Goal: Task Accomplishment & Management: Manage account settings

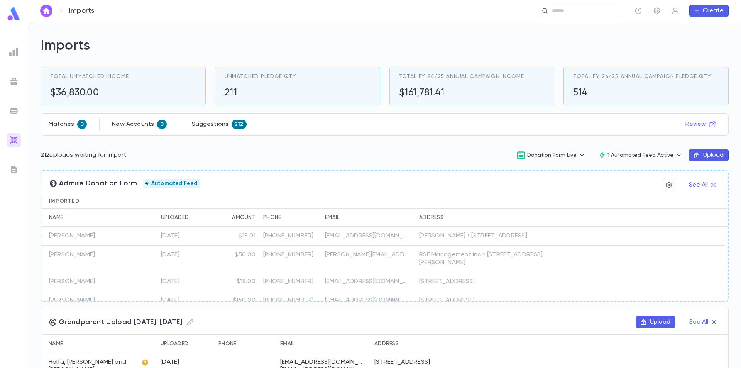
click at [13, 10] on img at bounding box center [13, 13] width 15 height 15
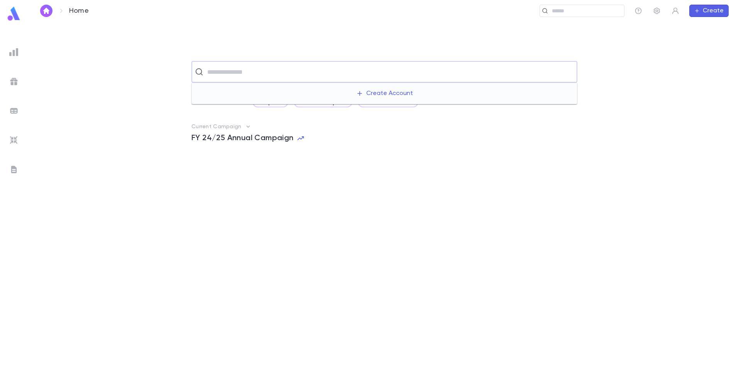
click at [241, 69] on input "text" at bounding box center [389, 71] width 369 height 15
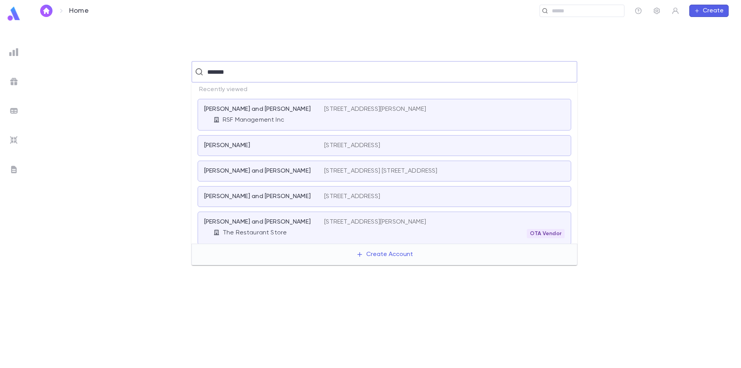
type input "********"
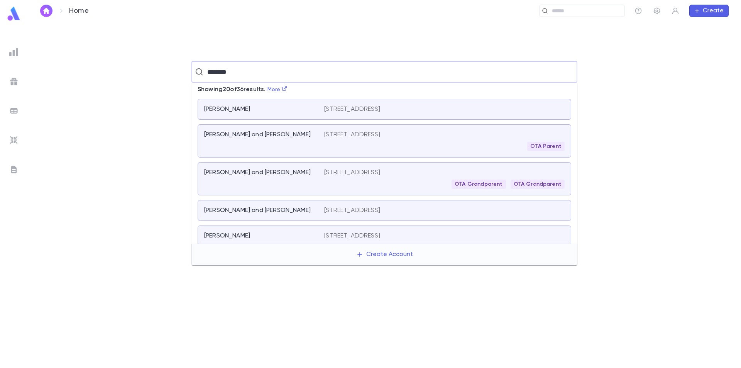
click at [302, 131] on div "[PERSON_NAME] and [PERSON_NAME] [STREET_ADDRESS] OTA Parent" at bounding box center [385, 140] width 374 height 33
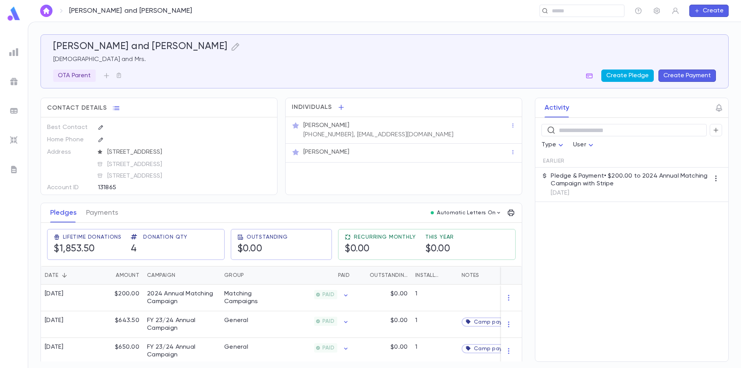
click at [628, 77] on button "Create Pledge" at bounding box center [627, 75] width 52 height 12
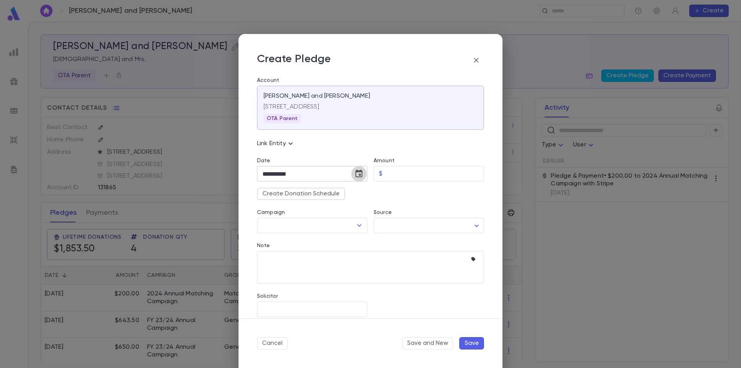
click at [359, 174] on icon "Choose date, selected date is Sep 25, 2025" at bounding box center [358, 173] width 7 height 8
click at [333, 191] on icon "Previous month" at bounding box center [333, 193] width 9 height 9
click at [254, 227] on button "1" at bounding box center [256, 225] width 14 height 14
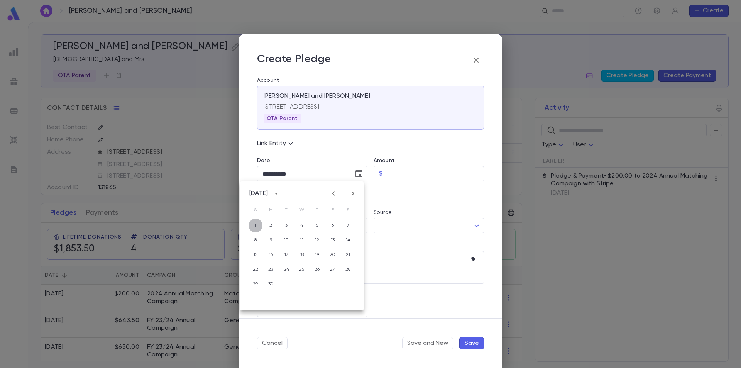
type input "**********"
click at [401, 172] on input "Amount" at bounding box center [435, 173] width 98 height 15
type input "******"
click at [325, 226] on input "Campaign" at bounding box center [307, 225] width 92 height 15
type input "*"
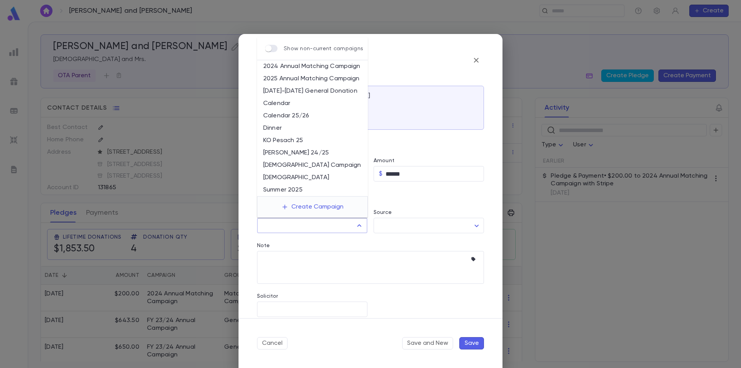
click at [327, 129] on li "Dinner" at bounding box center [312, 128] width 111 height 12
type input "******"
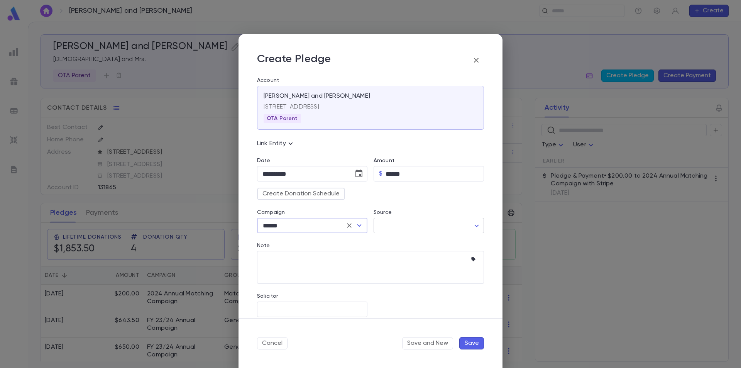
click at [389, 226] on body "Wachman, Binyamin and Devorah ​ Create Wachman, Binyamin and Devorah Rabbi and …" at bounding box center [370, 195] width 741 height 346
click at [306, 260] on div at bounding box center [370, 184] width 741 height 368
click at [306, 261] on textarea "Note" at bounding box center [364, 267] width 205 height 33
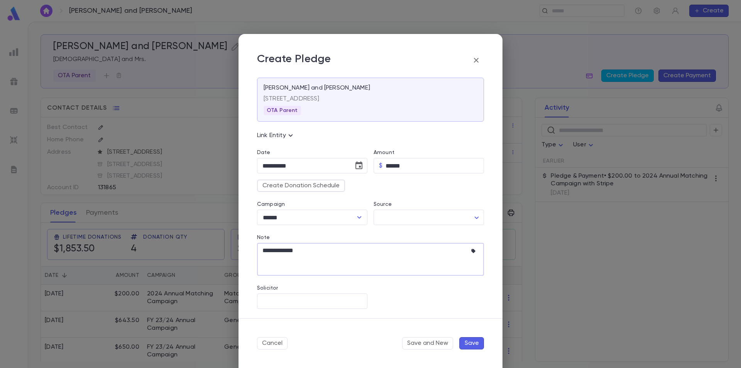
type textarea "**********"
click at [469, 338] on button "Save" at bounding box center [471, 343] width 25 height 12
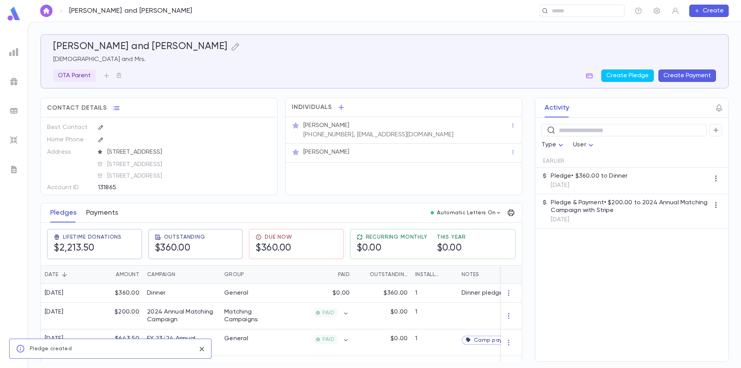
click at [108, 214] on button "Payments" at bounding box center [102, 212] width 32 height 19
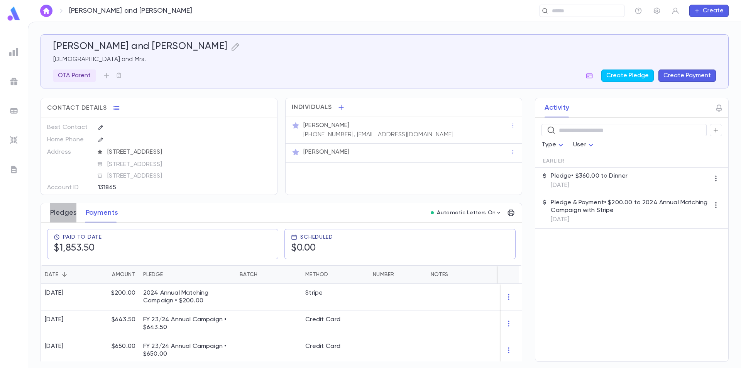
click at [65, 216] on button "Pledges" at bounding box center [63, 212] width 26 height 19
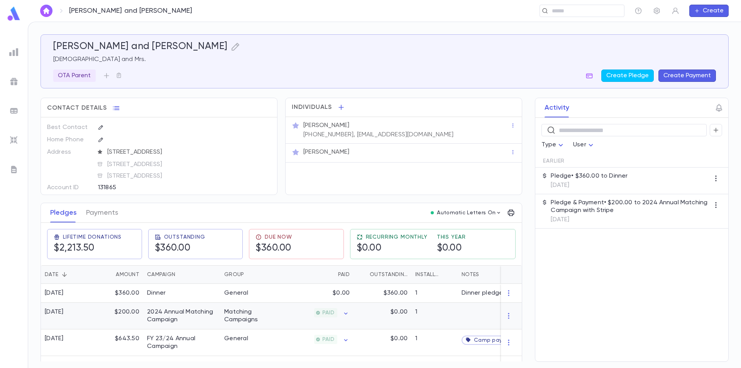
click at [284, 314] on div "PAID" at bounding box center [315, 316] width 75 height 27
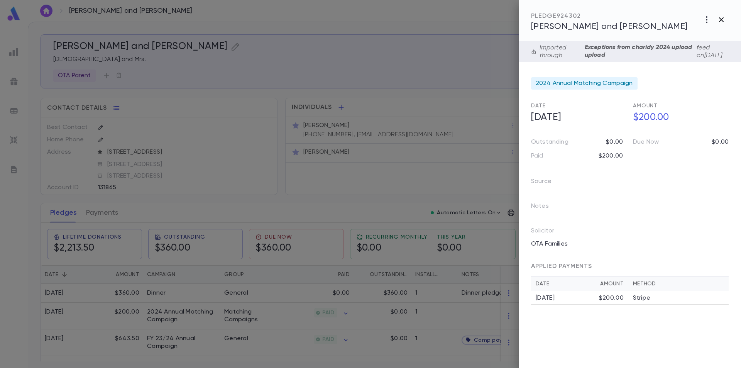
click at [723, 17] on icon "button" at bounding box center [721, 19] width 5 height 5
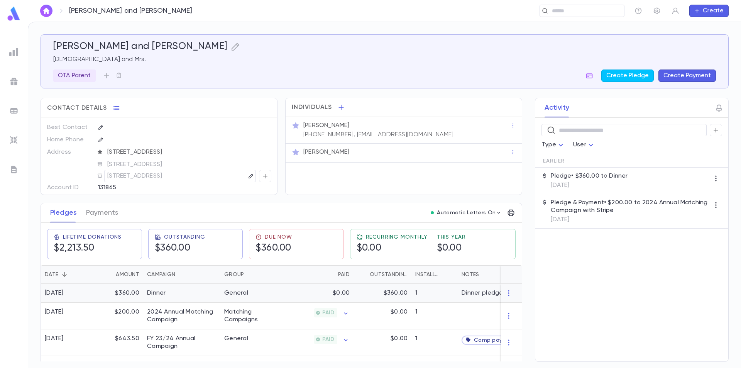
click at [192, 293] on div "Dinner" at bounding box center [181, 293] width 77 height 19
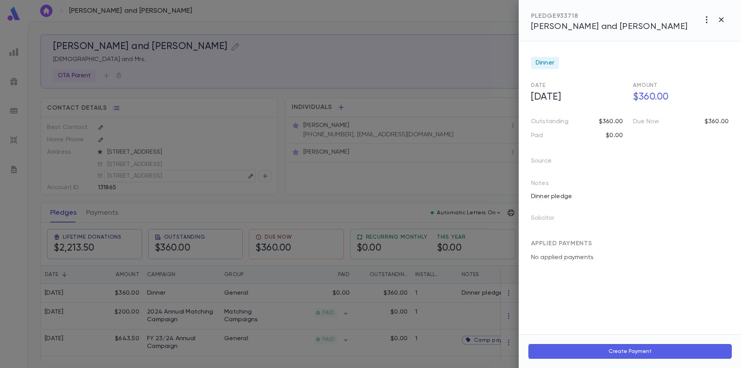
click at [627, 350] on button "Create Payment" at bounding box center [630, 351] width 204 height 15
type input "**********"
click at [650, 271] on icon "Open" at bounding box center [652, 274] width 9 height 9
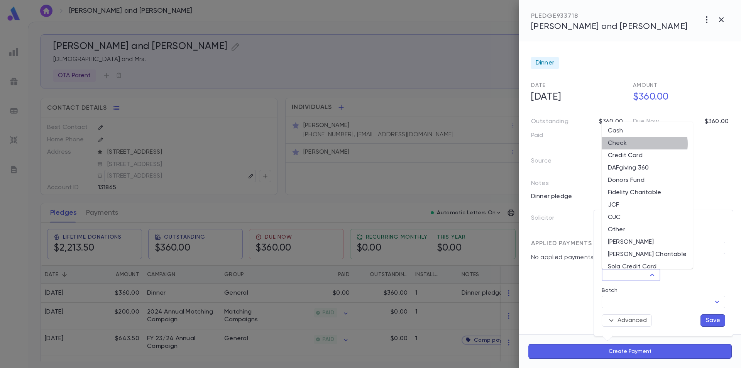
click at [644, 144] on li "Check" at bounding box center [647, 143] width 91 height 12
type input "*****"
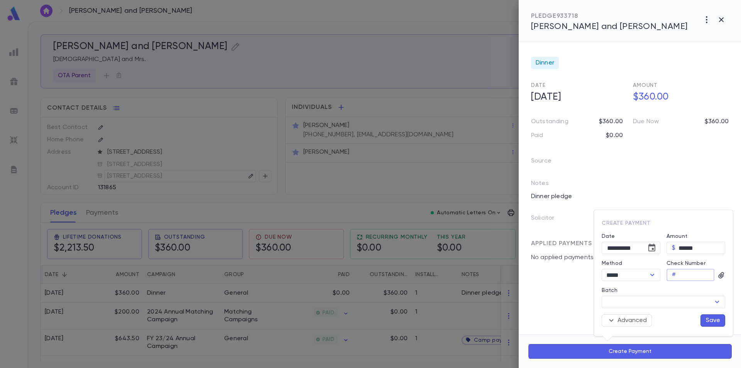
click at [694, 275] on input "Check Number" at bounding box center [697, 275] width 36 height 12
type input "***"
click at [636, 322] on button "Advanced" at bounding box center [627, 320] width 50 height 12
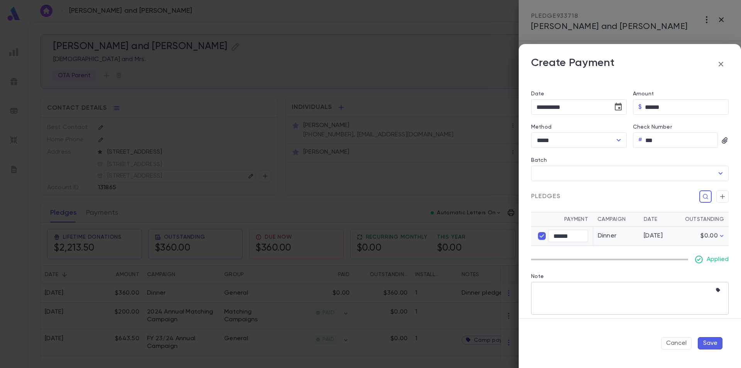
scroll to position [80, 0]
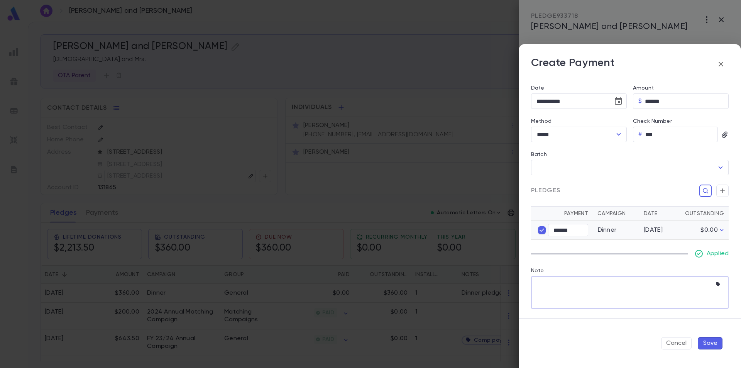
click at [580, 284] on textarea "Note" at bounding box center [623, 292] width 175 height 33
type textarea "**********"
click at [703, 341] on button "Save" at bounding box center [710, 343] width 25 height 12
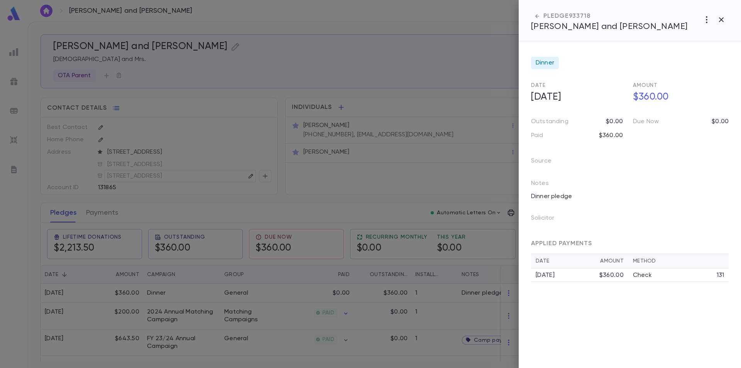
click at [313, 63] on div at bounding box center [370, 184] width 741 height 368
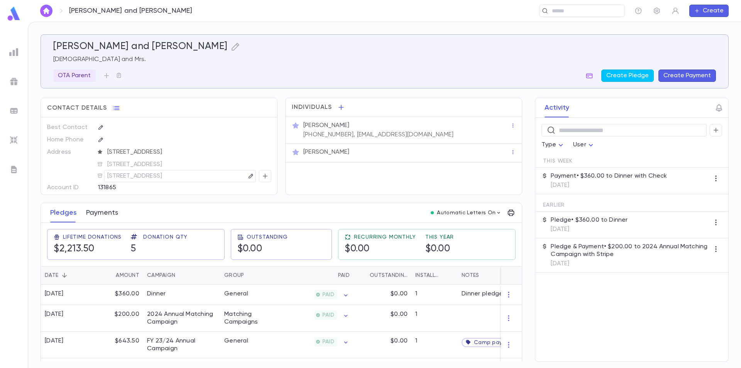
click at [111, 211] on button "Payments" at bounding box center [102, 212] width 32 height 19
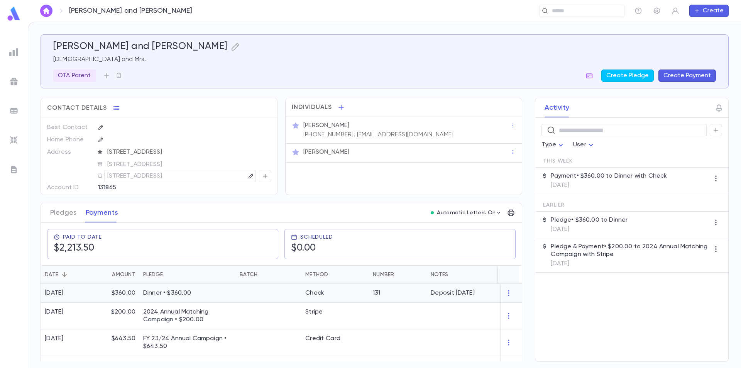
click at [226, 293] on p "Dinner • $360.00" at bounding box center [187, 293] width 89 height 8
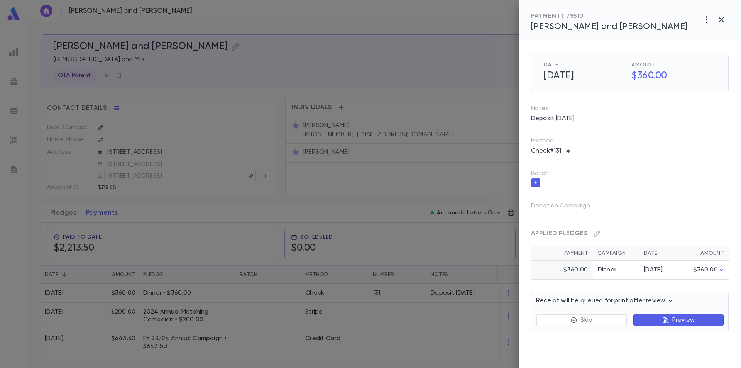
click at [664, 317] on icon "button" at bounding box center [665, 319] width 7 height 7
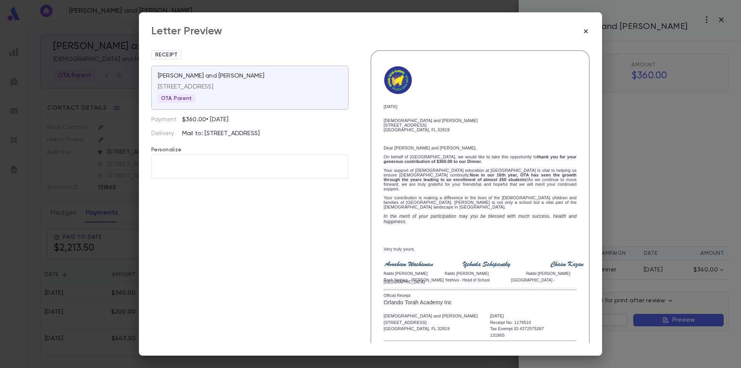
click at [585, 30] on icon "button" at bounding box center [586, 31] width 4 height 4
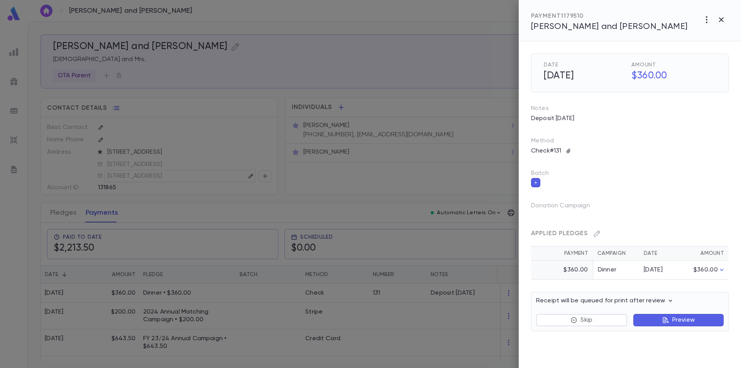
click at [195, 151] on div at bounding box center [370, 184] width 741 height 368
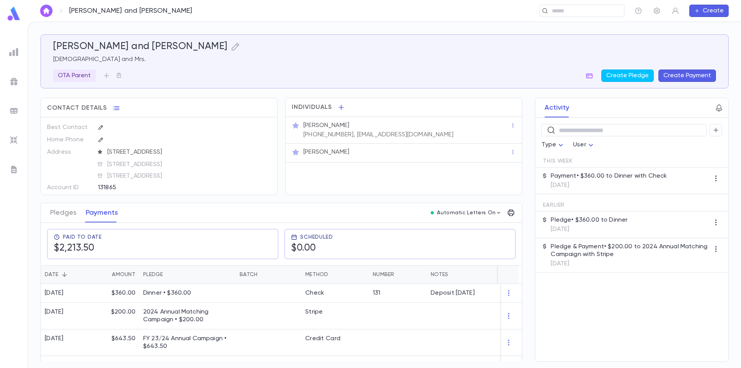
click at [719, 108] on icon "button" at bounding box center [719, 108] width 6 height 8
click at [680, 103] on div at bounding box center [370, 184] width 741 height 368
click at [15, 16] on img at bounding box center [13, 13] width 15 height 15
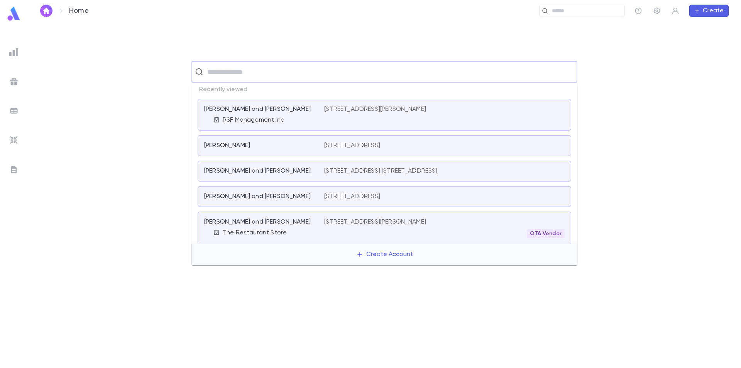
click at [228, 74] on input "text" at bounding box center [389, 71] width 369 height 15
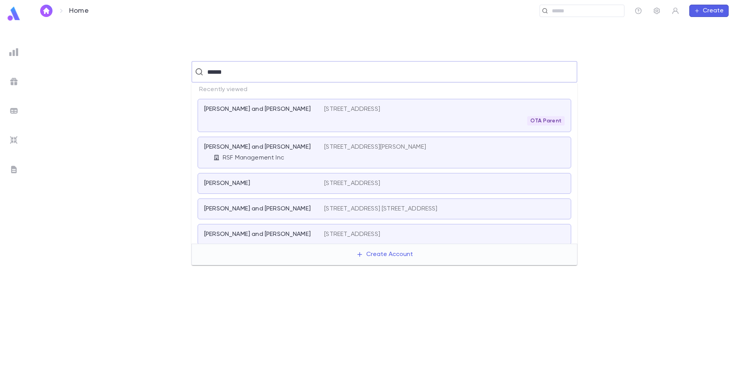
type input "*******"
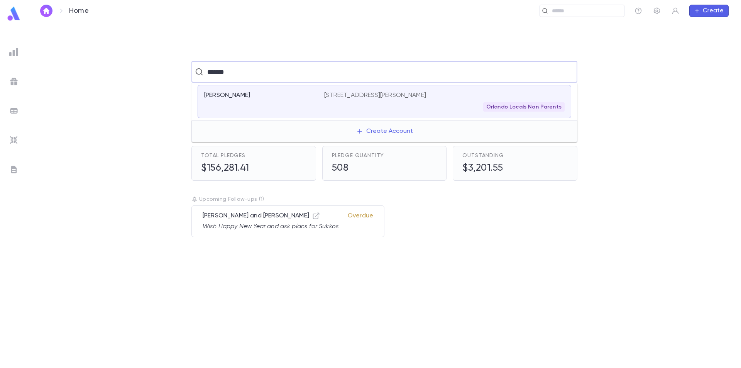
click at [245, 107] on div "Foxson, Glenn" at bounding box center [264, 101] width 120 height 20
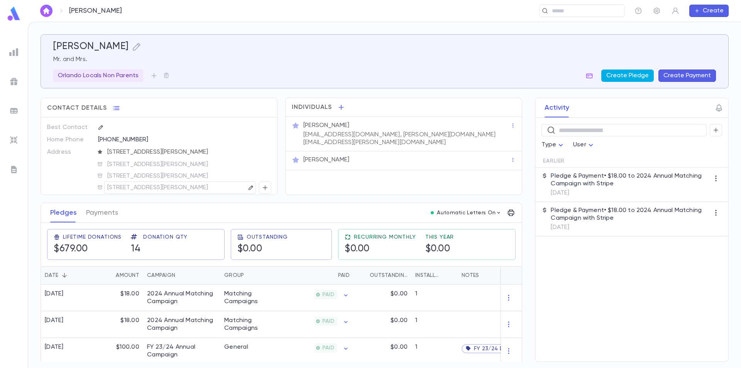
click at [645, 74] on button "Create Pledge" at bounding box center [627, 75] width 52 height 12
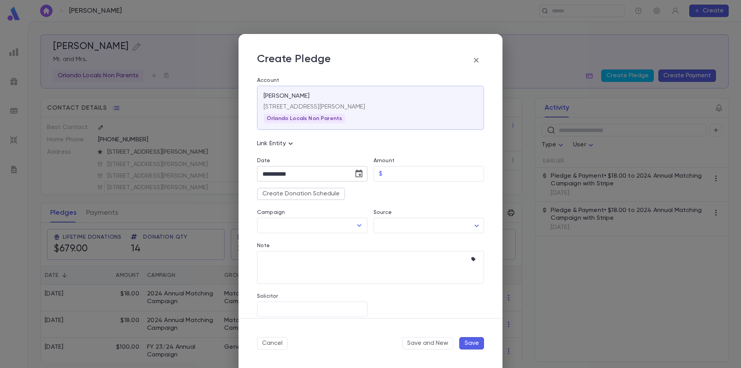
click at [360, 177] on icon "Choose date, selected date is Sep 25, 2025" at bounding box center [358, 173] width 9 height 9
click at [332, 192] on icon "Previous month" at bounding box center [333, 193] width 9 height 9
click at [332, 193] on icon "Previous month" at bounding box center [333, 193] width 9 height 9
click at [332, 193] on icon "Previous month" at bounding box center [333, 193] width 3 height 5
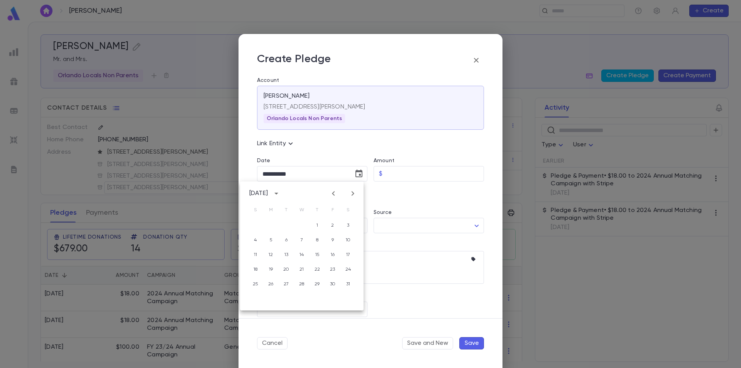
click at [349, 195] on icon "Next month" at bounding box center [352, 193] width 9 height 9
click at [302, 228] on button "4" at bounding box center [302, 225] width 14 height 14
type input "**********"
click at [400, 178] on input "Amount" at bounding box center [435, 173] width 98 height 15
click at [357, 223] on icon "Open" at bounding box center [359, 225] width 9 height 9
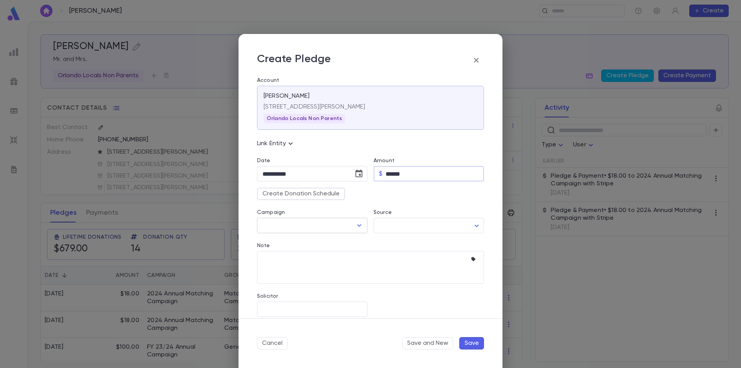
type input "******"
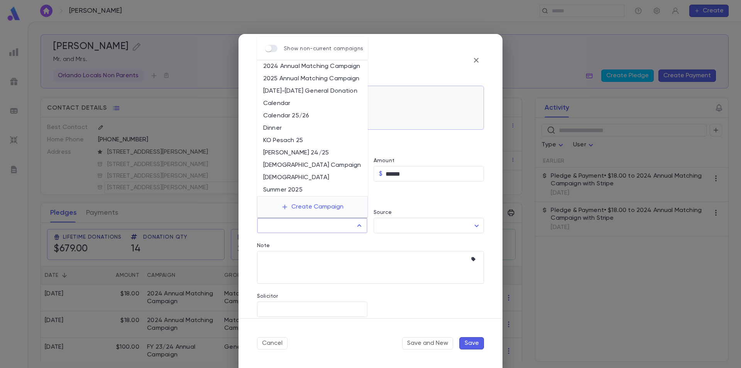
click at [276, 125] on li "Dinner" at bounding box center [312, 128] width 111 height 12
type input "******"
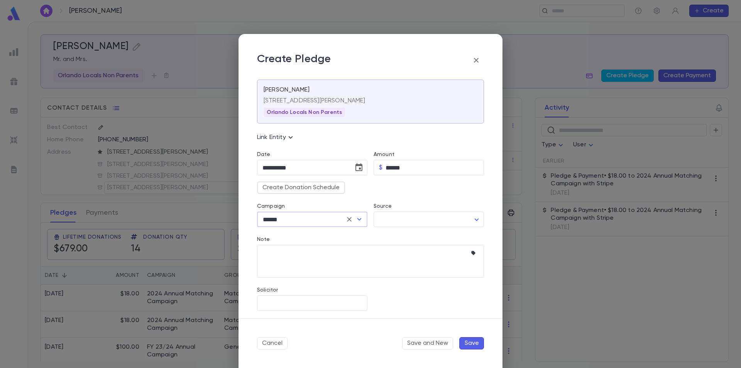
scroll to position [8, 0]
click at [479, 347] on button "Save" at bounding box center [471, 343] width 25 height 12
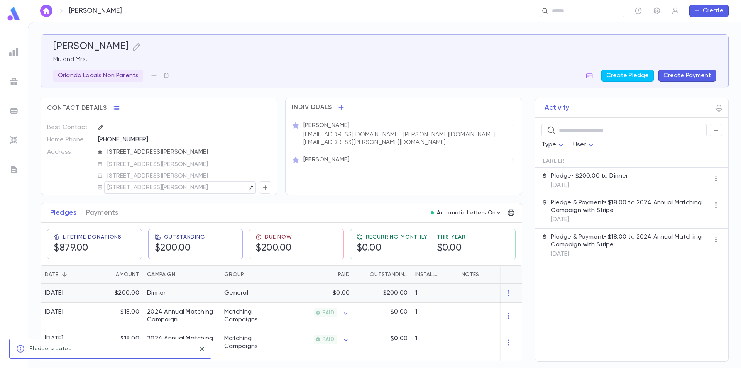
click at [217, 288] on div "Dinner" at bounding box center [181, 293] width 77 height 19
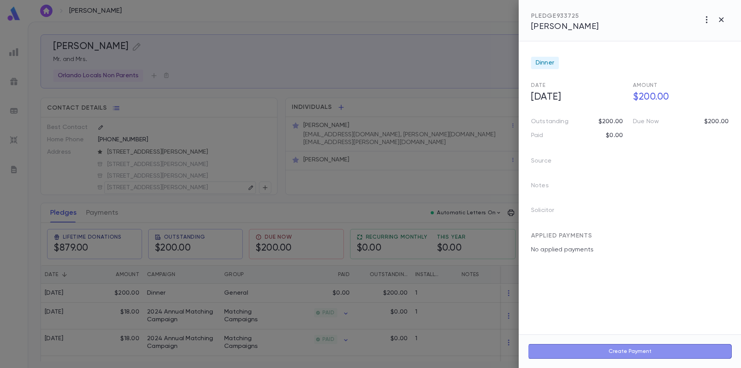
click at [617, 353] on button "Create Payment" at bounding box center [630, 351] width 204 height 15
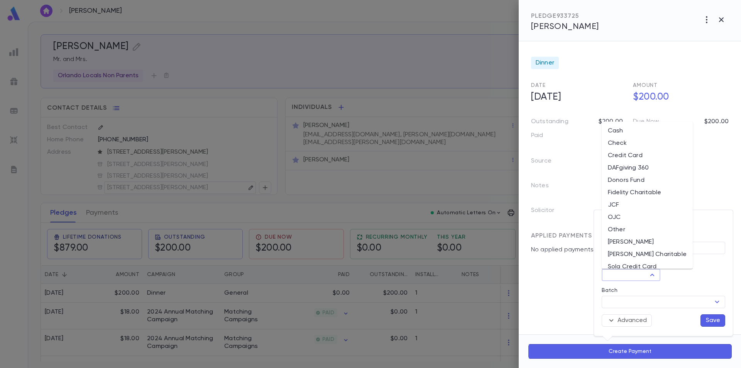
click at [635, 276] on input "Method" at bounding box center [624, 274] width 41 height 11
click at [641, 141] on li "Check" at bounding box center [647, 143] width 91 height 12
type input "*****"
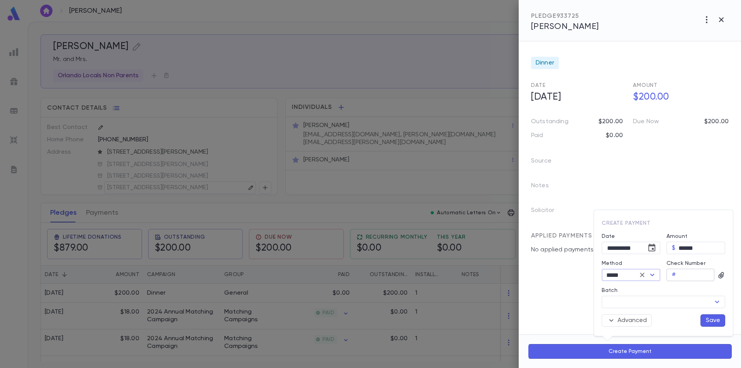
click at [698, 276] on input "Check Number" at bounding box center [697, 275] width 36 height 12
type input "***"
click at [627, 323] on button "Advanced" at bounding box center [627, 320] width 50 height 12
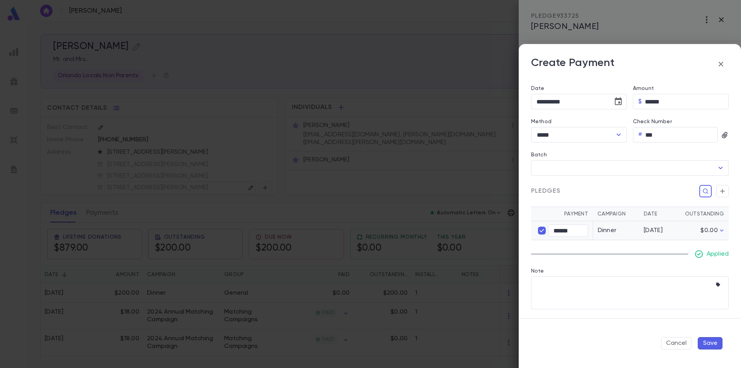
scroll to position [80, 0]
click at [560, 286] on textarea "Note" at bounding box center [623, 292] width 175 height 33
type textarea "**********"
click at [707, 347] on button "Save" at bounding box center [710, 343] width 25 height 12
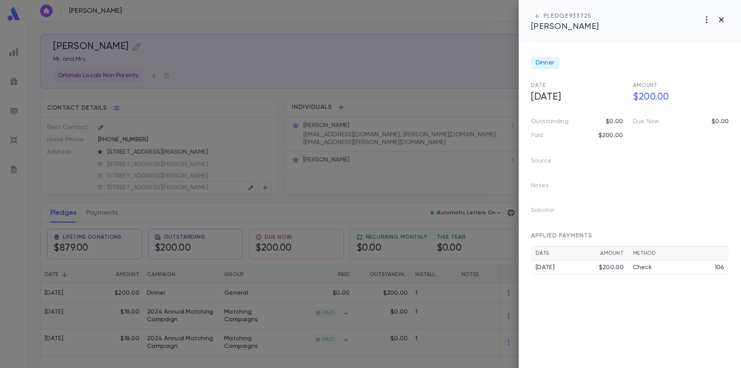
click at [723, 15] on icon "button" at bounding box center [721, 19] width 9 height 9
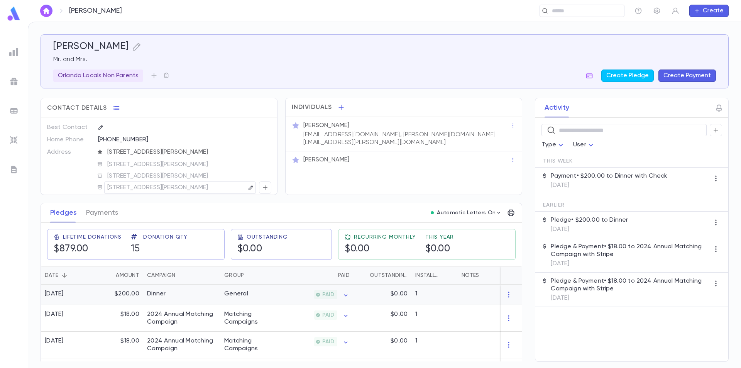
click at [292, 297] on div "PAID" at bounding box center [315, 294] width 75 height 20
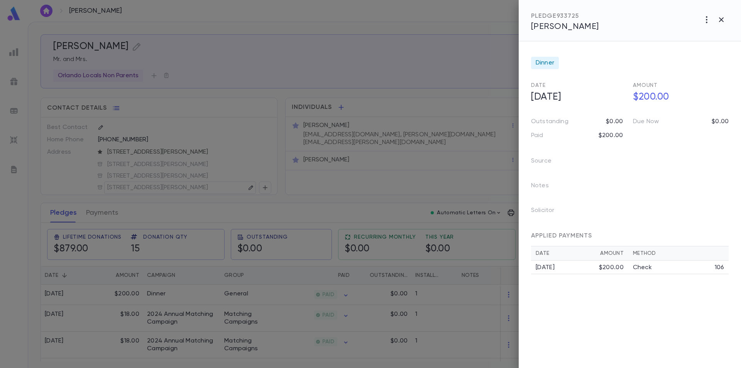
click at [719, 20] on icon "button" at bounding box center [721, 19] width 9 height 9
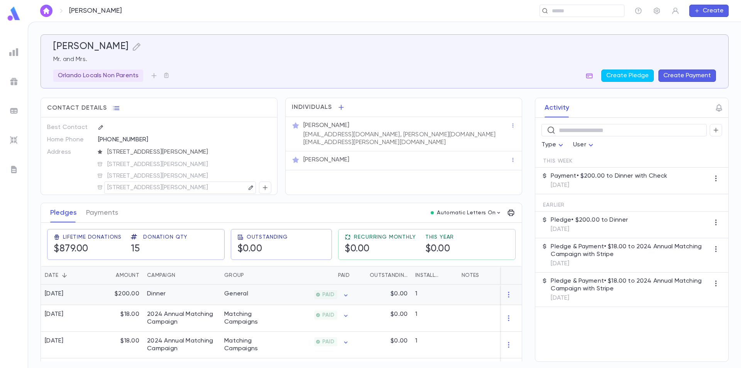
click at [394, 290] on p "$0.00" at bounding box center [399, 294] width 17 height 8
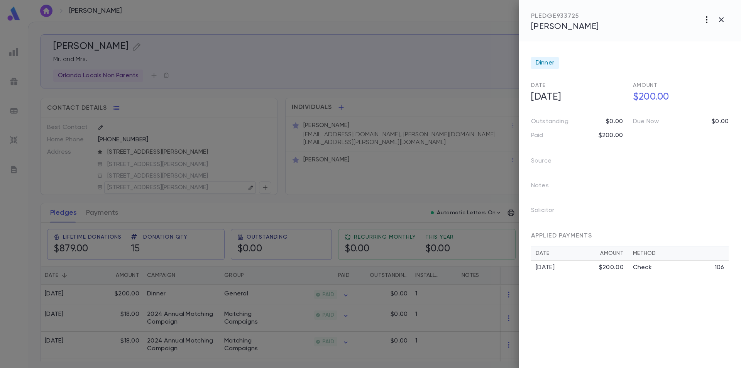
click at [709, 21] on icon "button" at bounding box center [706, 19] width 9 height 9
click at [726, 18] on div at bounding box center [370, 184] width 741 height 368
click at [724, 18] on icon "button" at bounding box center [721, 19] width 9 height 9
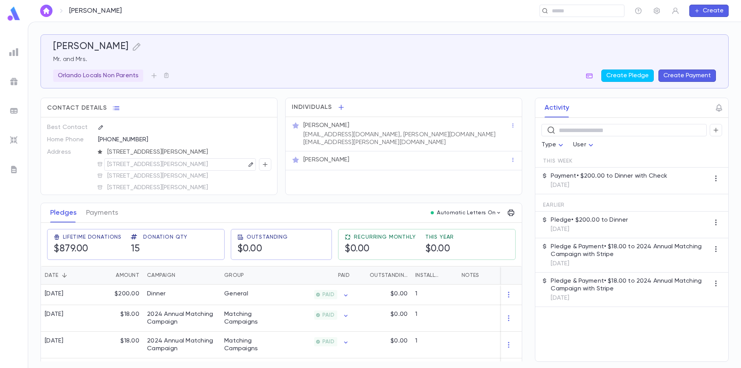
click at [130, 52] on div "Foxson, Glenn" at bounding box center [384, 47] width 663 height 12
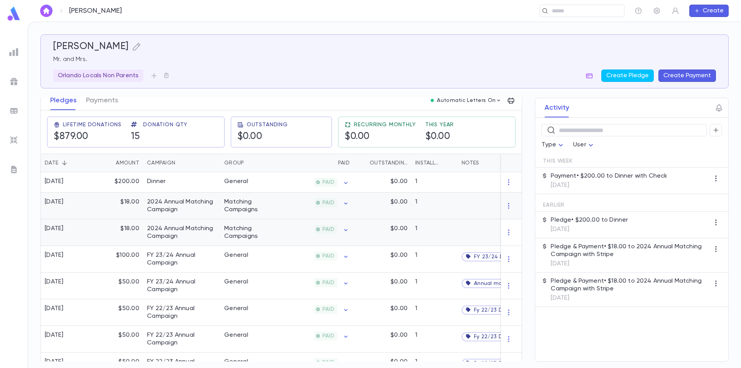
scroll to position [116, 0]
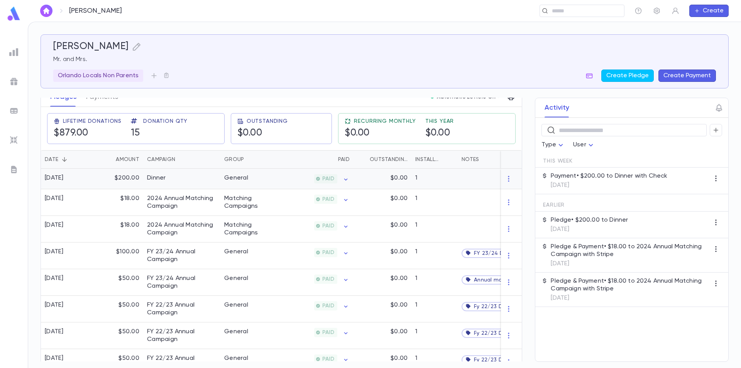
click at [188, 181] on div "Dinner" at bounding box center [181, 179] width 77 height 20
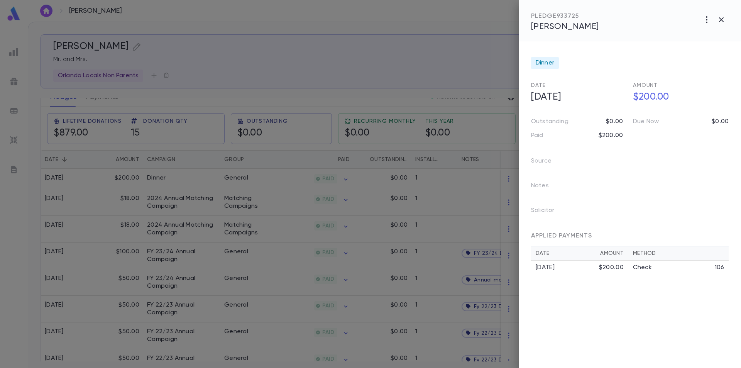
click at [144, 114] on div at bounding box center [370, 184] width 741 height 368
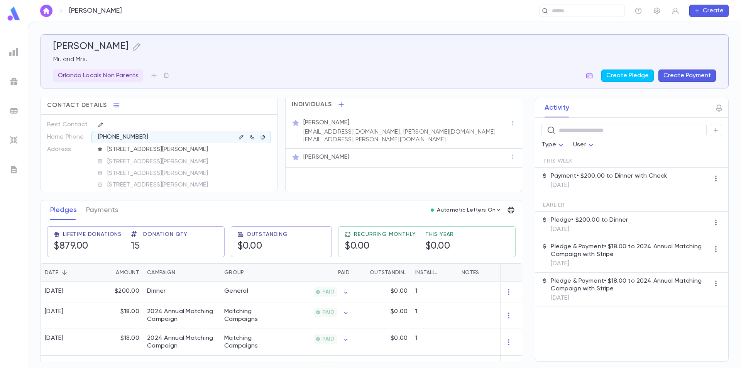
scroll to position [0, 0]
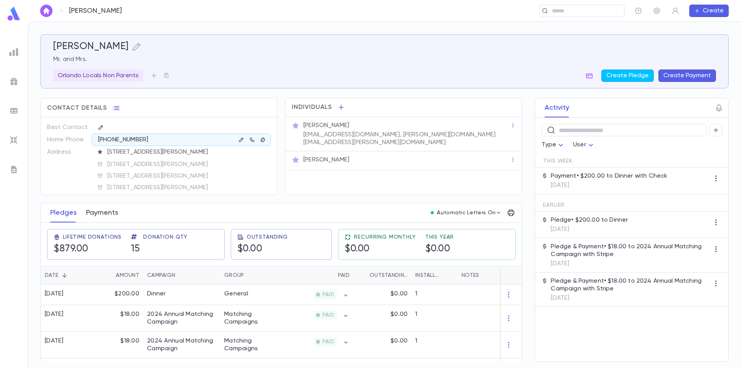
click at [95, 211] on button "Payments" at bounding box center [102, 212] width 32 height 19
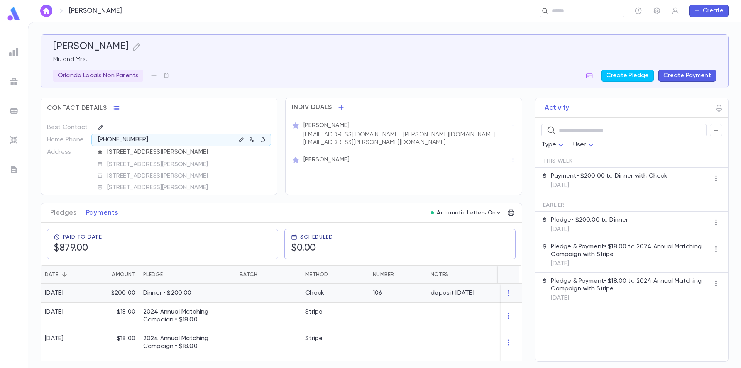
click at [215, 296] on p "Dinner • $200.00" at bounding box center [187, 293] width 89 height 8
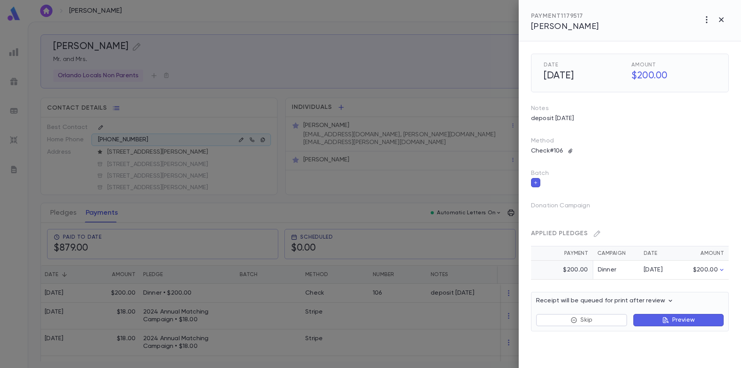
click at [684, 319] on p "Preview" at bounding box center [683, 320] width 22 height 8
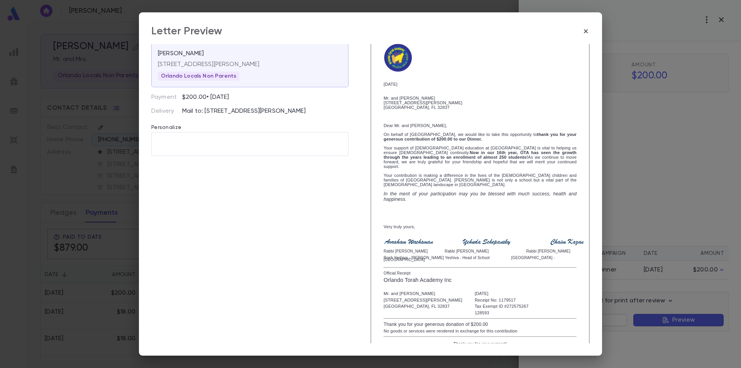
scroll to position [46, 0]
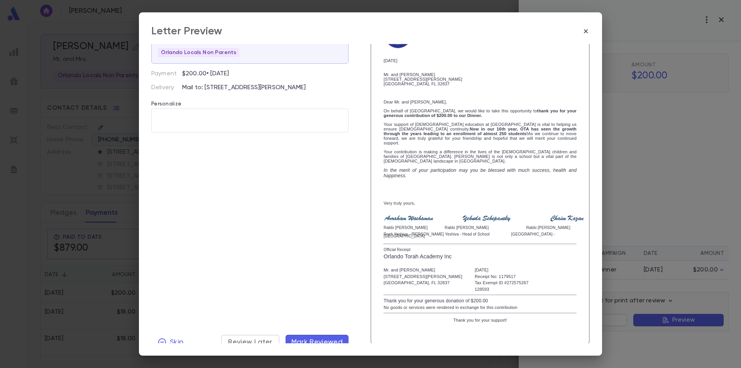
click at [318, 338] on span "Mark Reviewed" at bounding box center [317, 342] width 52 height 8
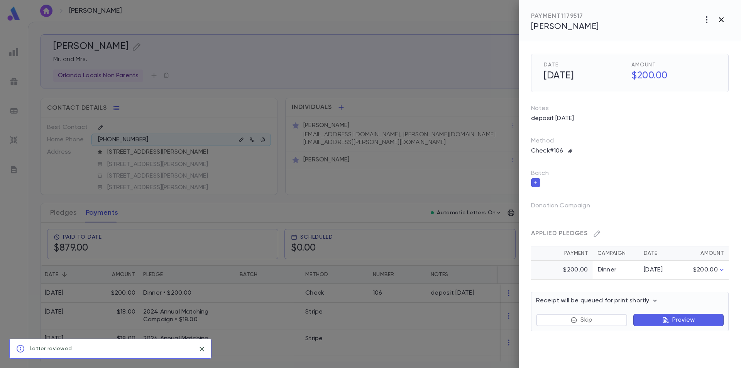
click at [721, 21] on icon "button" at bounding box center [721, 19] width 9 height 9
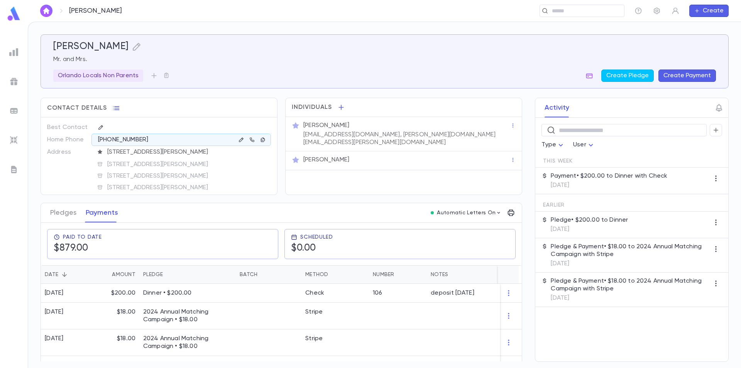
click at [10, 17] on img at bounding box center [13, 13] width 15 height 15
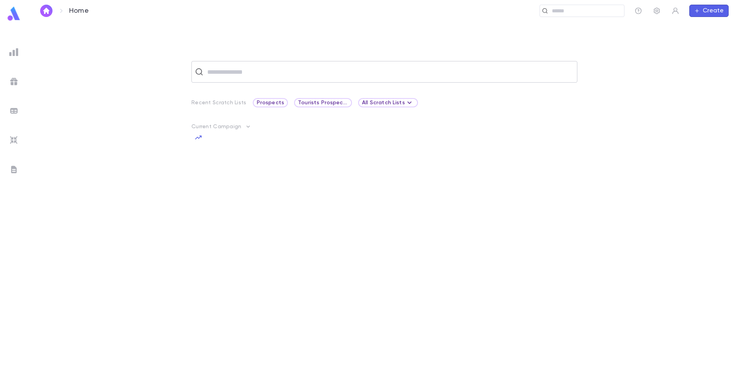
click at [241, 73] on input "text" at bounding box center [389, 71] width 369 height 15
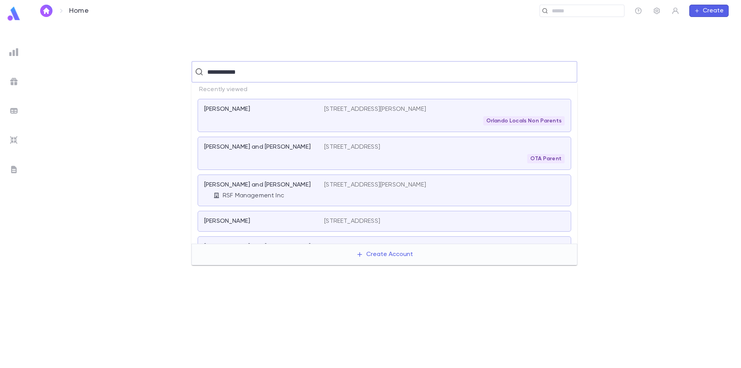
type input "**********"
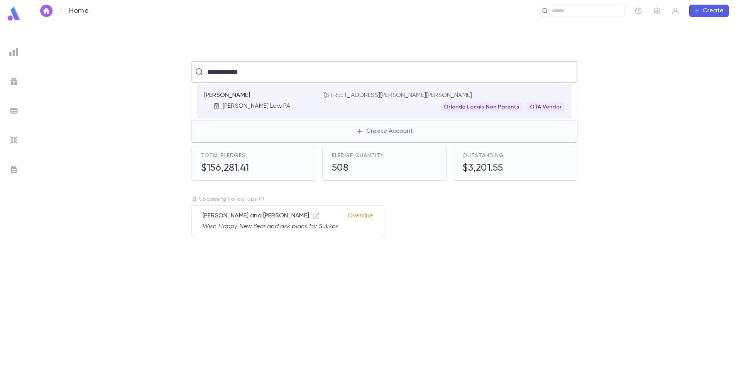
click at [260, 103] on p "Fisher Law PA" at bounding box center [257, 106] width 68 height 8
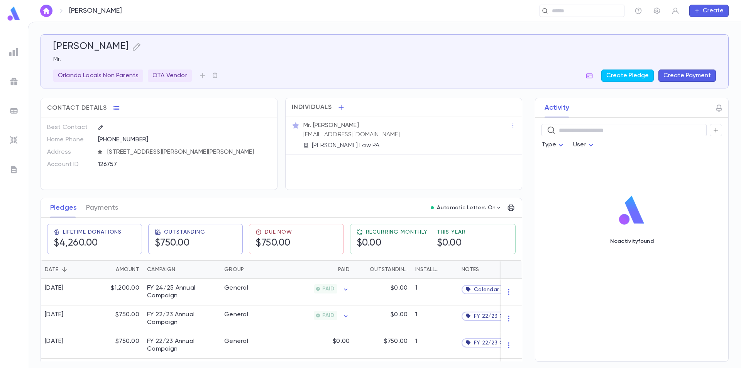
click at [15, 15] on img at bounding box center [13, 13] width 15 height 15
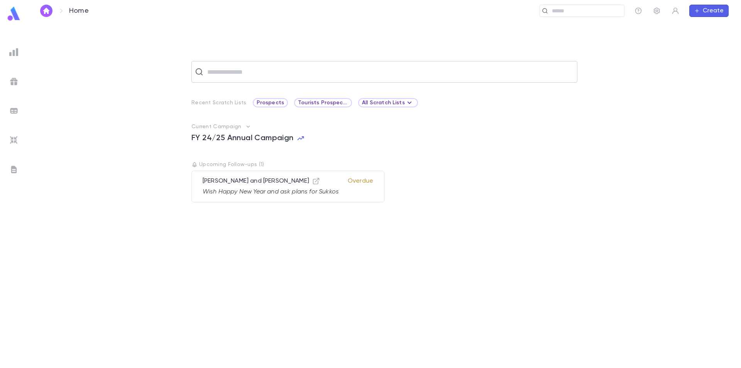
click at [224, 72] on input "text" at bounding box center [389, 71] width 369 height 15
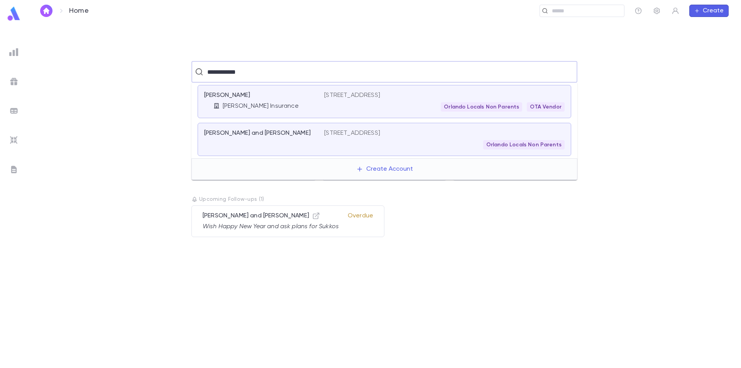
drag, startPoint x: 256, startPoint y: 72, endPoint x: 180, endPoint y: 69, distance: 75.7
click at [183, 69] on div "**********" at bounding box center [384, 72] width 689 height 22
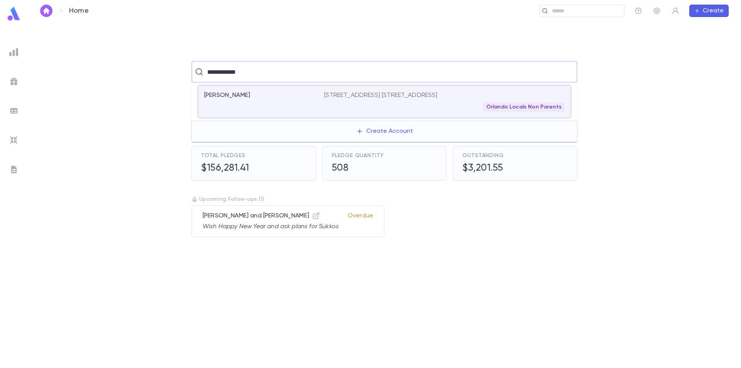
drag, startPoint x: 249, startPoint y: 74, endPoint x: 196, endPoint y: 81, distance: 53.7
click at [197, 81] on div "**********" at bounding box center [384, 72] width 386 height 22
drag, startPoint x: 264, startPoint y: 74, endPoint x: 171, endPoint y: 67, distance: 92.9
click at [171, 67] on div "**********" at bounding box center [384, 72] width 689 height 22
type input "**********"
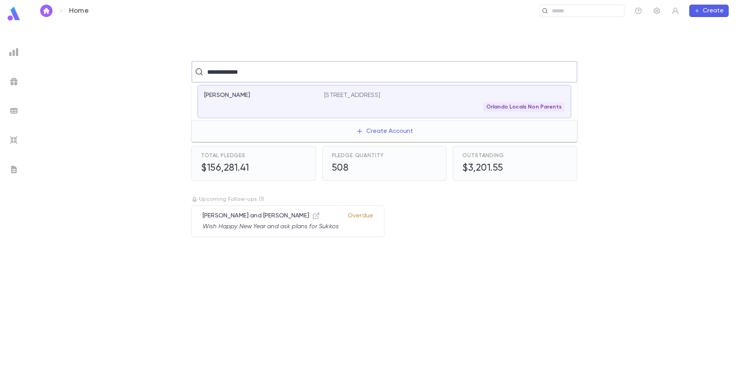
click at [354, 107] on div "Orlando Locals Non Parents" at bounding box center [444, 106] width 240 height 9
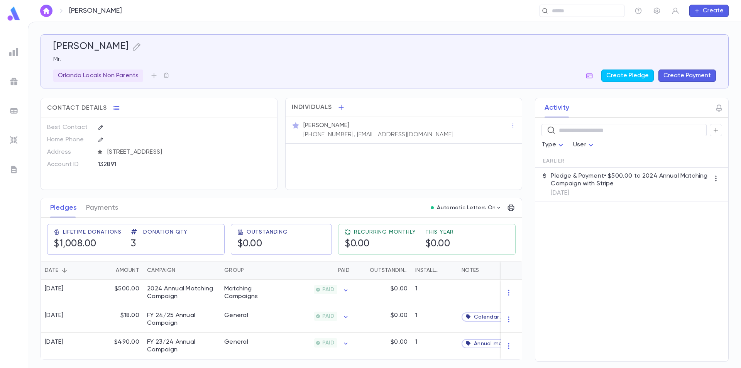
click at [11, 14] on img at bounding box center [13, 13] width 15 height 15
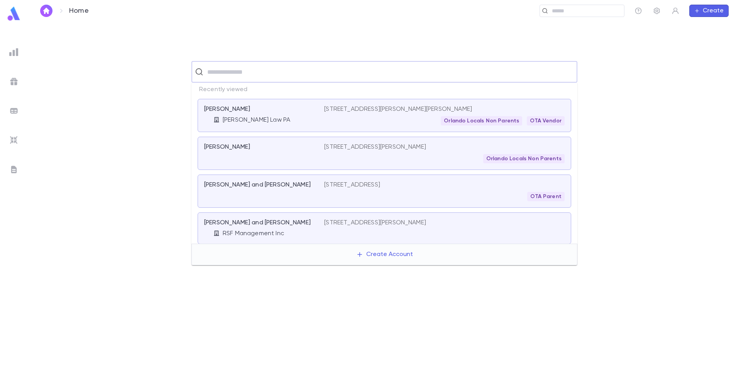
click at [226, 78] on input "text" at bounding box center [389, 71] width 369 height 15
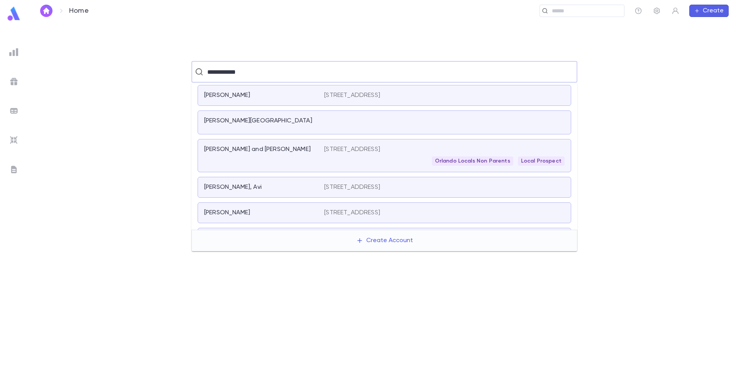
type input "**********"
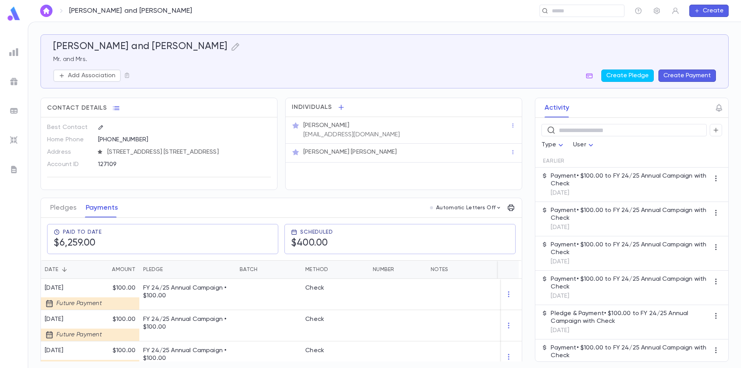
scroll to position [116, 0]
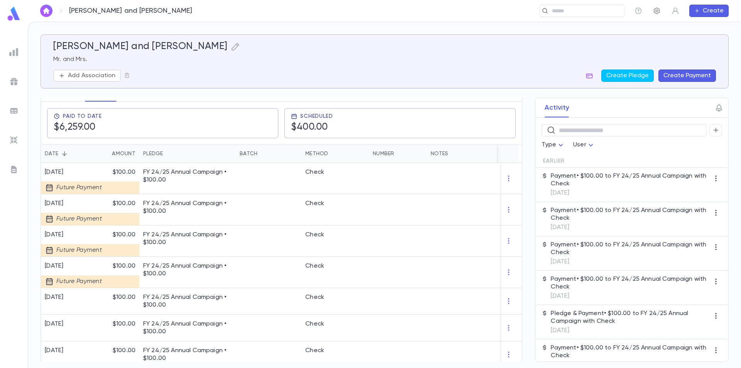
click at [658, 9] on icon "button" at bounding box center [657, 11] width 8 height 8
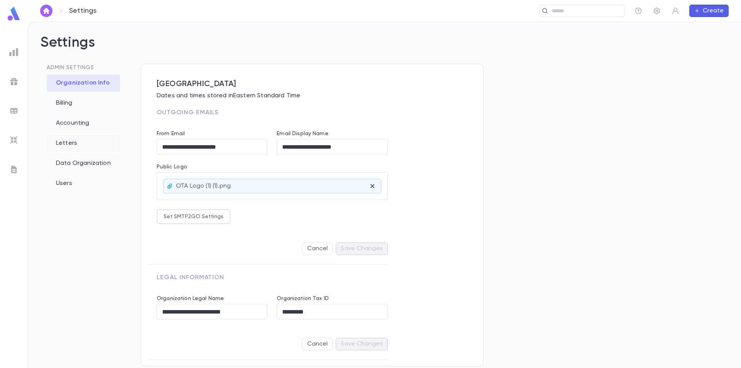
click at [66, 143] on div "Letters" at bounding box center [83, 143] width 73 height 17
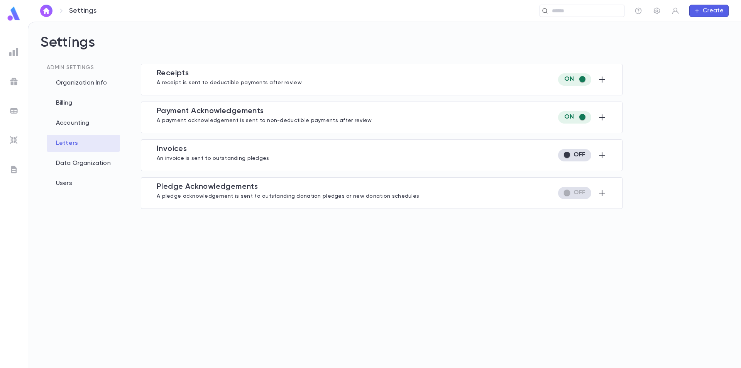
type input "**********"
click at [496, 74] on div "Receipt s A receipt is sent to deductible payments after review" at bounding box center [382, 80] width 450 height 22
click at [601, 80] on icon "button" at bounding box center [602, 79] width 6 height 6
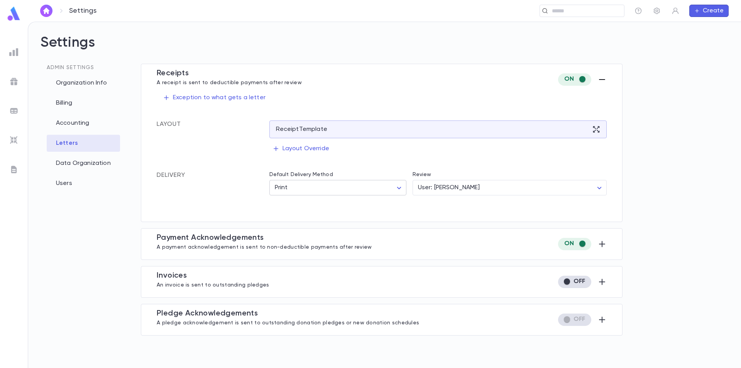
click at [374, 187] on body "Settings ​ Create Settings Admin Settings Organization Info Billing Accounting …" at bounding box center [370, 195] width 741 height 346
click at [358, 200] on li "Email" at bounding box center [339, 204] width 136 height 12
type input "*****"
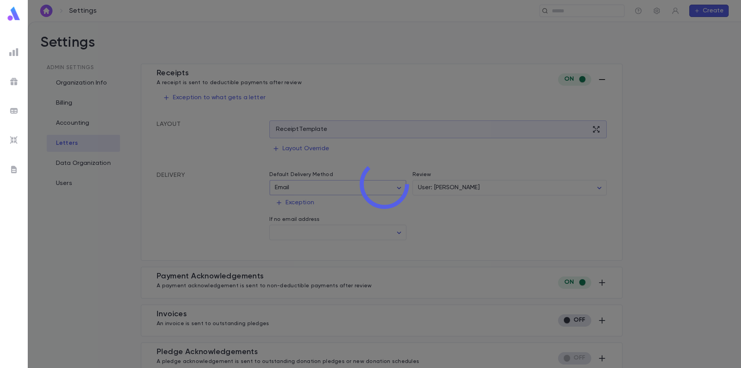
type input "*****"
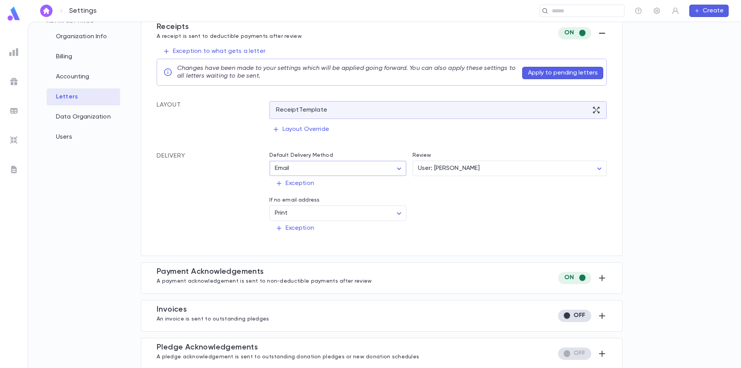
scroll to position [48, 0]
click at [385, 208] on body "Settings ​ Create Settings Admin Settings Organization Info Billing Accounting …" at bounding box center [370, 195] width 741 height 346
click at [383, 191] on div at bounding box center [370, 184] width 741 height 368
click at [599, 277] on icon "button" at bounding box center [601, 276] width 9 height 9
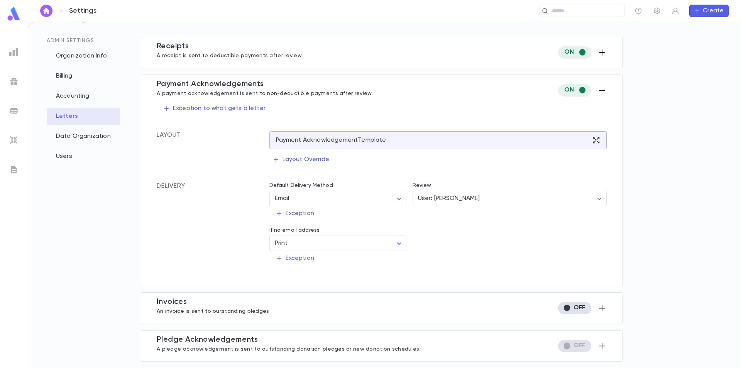
scroll to position [27, 0]
click at [374, 243] on body "Settings ​ Create Settings Admin Settings Organization Info Billing Accounting …" at bounding box center [370, 195] width 741 height 346
click at [367, 201] on div at bounding box center [370, 184] width 741 height 368
click at [468, 108] on div "Exception to what gets a letter Layout Payment Acknowledgement Template Layout …" at bounding box center [382, 191] width 450 height 180
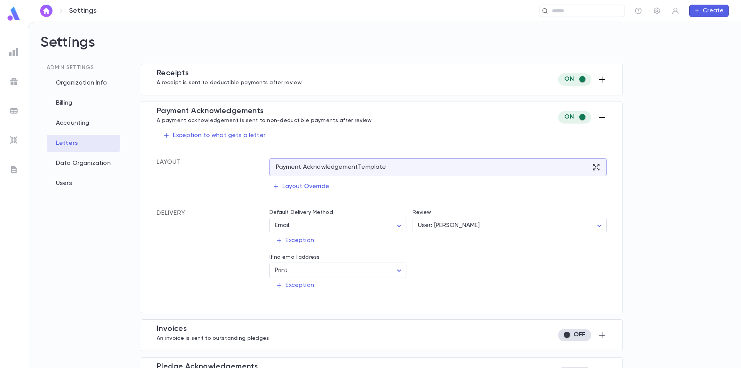
click at [704, 140] on div "Admin Settings Organization Info Billing Accounting Letters Data Organization U…" at bounding box center [385, 229] width 688 height 331
click at [459, 73] on div "Receipt s A receipt is sent to deductible payments after review" at bounding box center [382, 80] width 450 height 22
click at [598, 78] on icon "button" at bounding box center [601, 79] width 9 height 9
